Goal: Obtain resource: Obtain resource

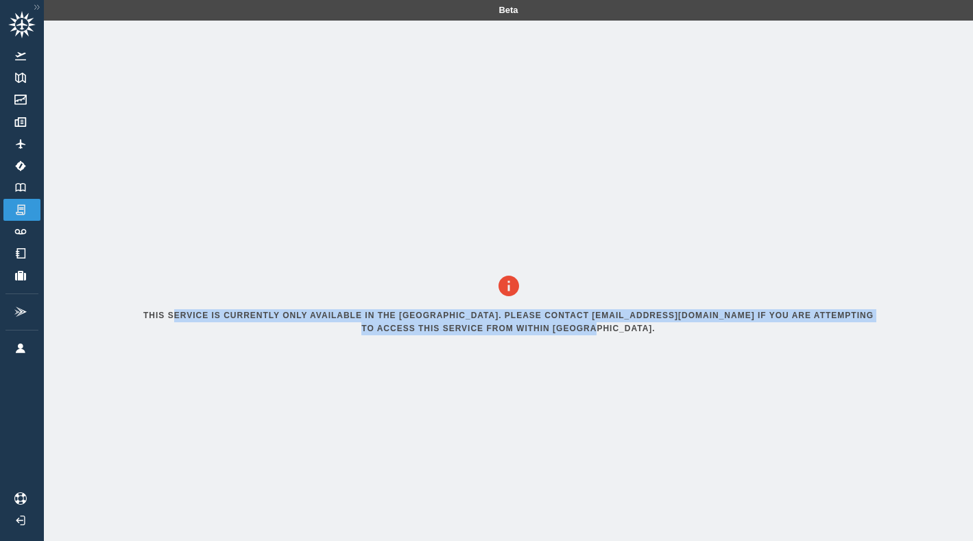
drag, startPoint x: 175, startPoint y: 306, endPoint x: 618, endPoint y: 365, distance: 447.2
click at [617, 365] on div "This service is currently only available in the United States. Please contact i…" at bounding box center [509, 308] width 776 height 574
click at [619, 365] on div "This service is currently only available in the United States. Please contact i…" at bounding box center [509, 308] width 776 height 574
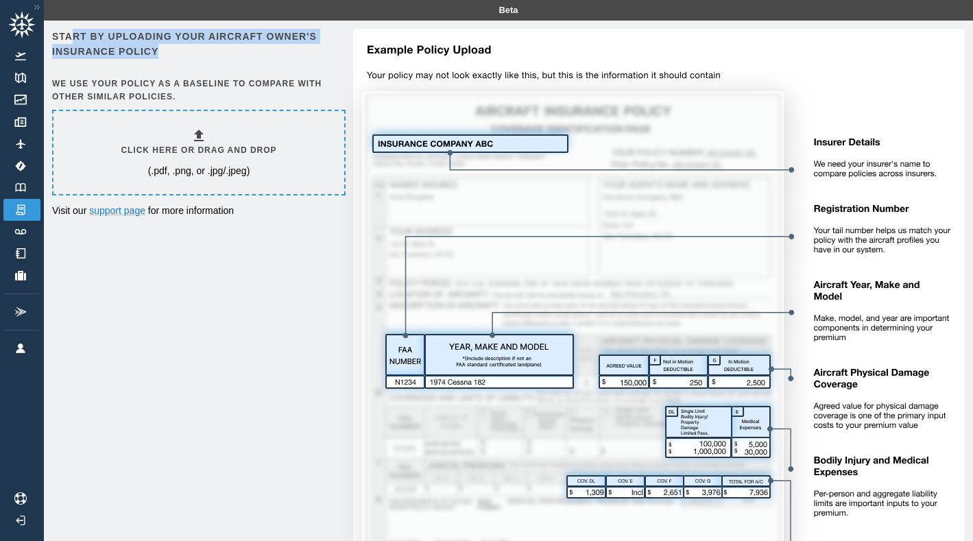
drag, startPoint x: 82, startPoint y: 40, endPoint x: 234, endPoint y: 58, distance: 153.2
click at [234, 58] on h6 "Start by uploading your aircraft owner's insurance policy" at bounding box center [197, 44] width 291 height 31
drag, startPoint x: 200, startPoint y: 57, endPoint x: 93, endPoint y: 36, distance: 109.7
click at [93, 36] on h6 "Start by uploading your aircraft owner's insurance policy" at bounding box center [197, 44] width 291 height 31
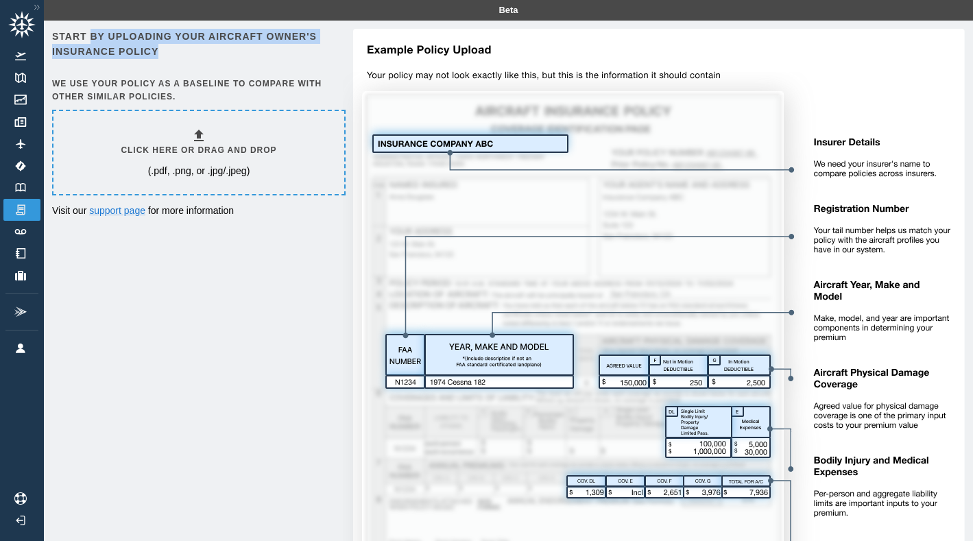
click at [93, 36] on h6 "Start by uploading your aircraft owner's insurance policy" at bounding box center [197, 44] width 291 height 31
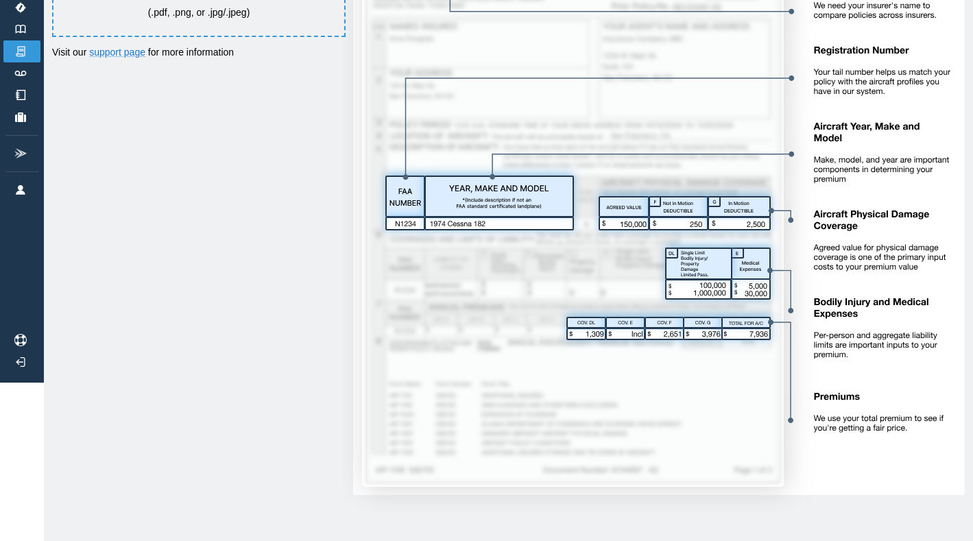
scroll to position [160, 0]
